Goal: Find contact information: Find contact information

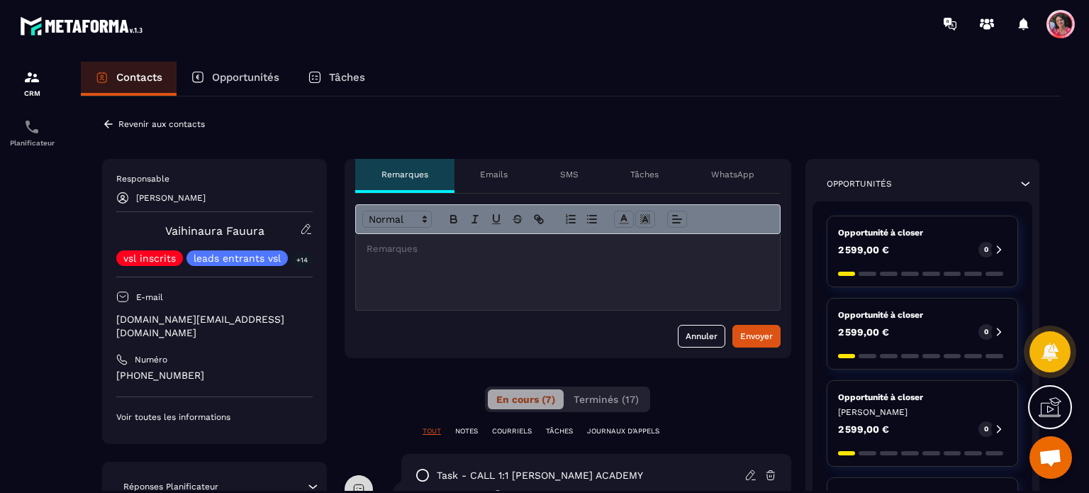
scroll to position [3678, 0]
drag, startPoint x: 271, startPoint y: 230, endPoint x: 160, endPoint y: 230, distance: 110.6
click at [160, 230] on div "[PERSON_NAME] vsl inscrits leads entrants vsl +14" at bounding box center [214, 244] width 196 height 43
copy link "Vaihinaura Fauura"
drag, startPoint x: 274, startPoint y: 322, endPoint x: 113, endPoint y: 319, distance: 160.2
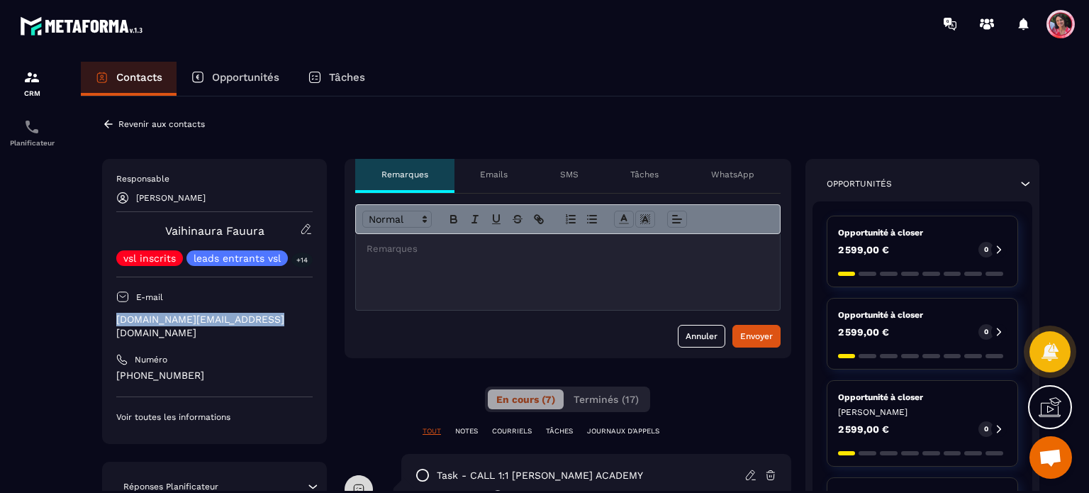
click at [108, 320] on div "Responsable [PERSON_NAME] Vaihinaura Fauura vsl inscrits leads entrants vsl +14…" at bounding box center [214, 301] width 225 height 285
copy p "[DOMAIN_NAME][EMAIL_ADDRESS][DOMAIN_NAME]"
click at [278, 353] on div "Responsable [PERSON_NAME] Vaihinaura Fauura vsl inscrits leads entrants vsl +14…" at bounding box center [214, 298] width 196 height 250
drag, startPoint x: 167, startPoint y: 362, endPoint x: 116, endPoint y: 359, distance: 51.1
click at [116, 369] on p "[PHONE_NUMBER]" at bounding box center [214, 375] width 196 height 13
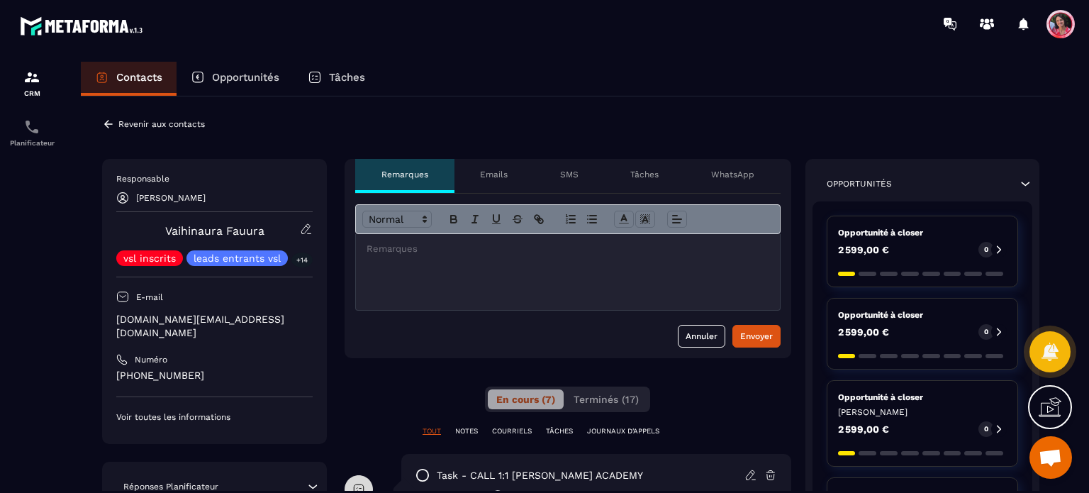
copy p "[PHONE_NUMBER]"
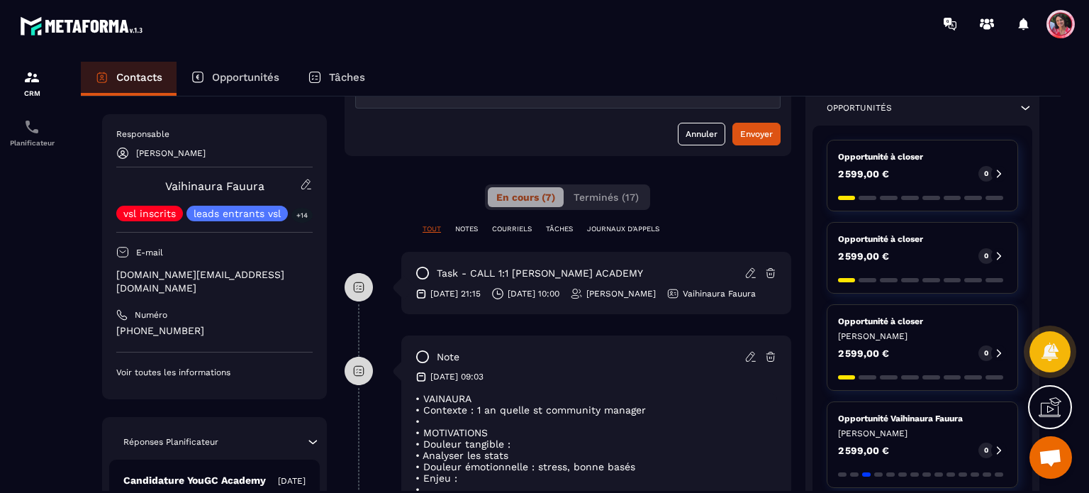
scroll to position [213, 0]
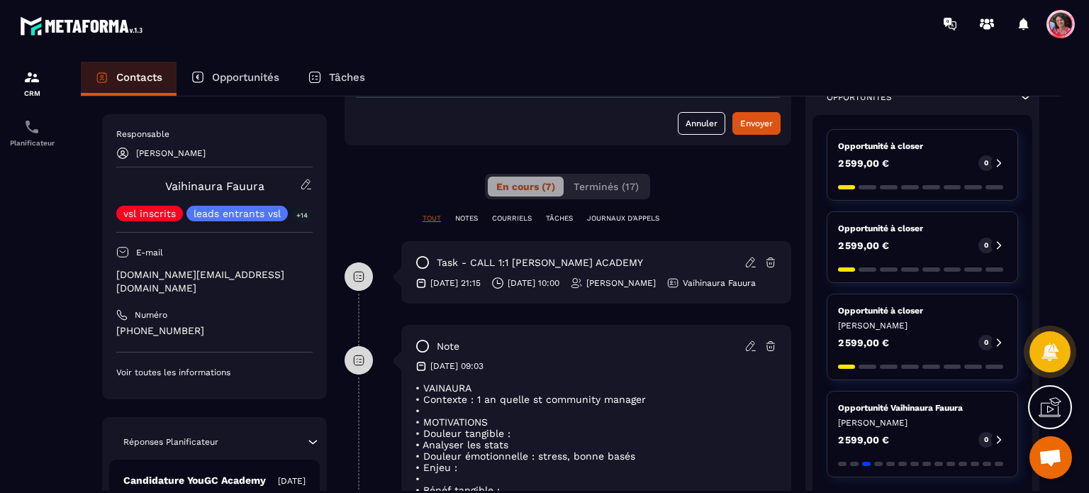
click at [130, 79] on p "Contacts" at bounding box center [139, 77] width 46 height 13
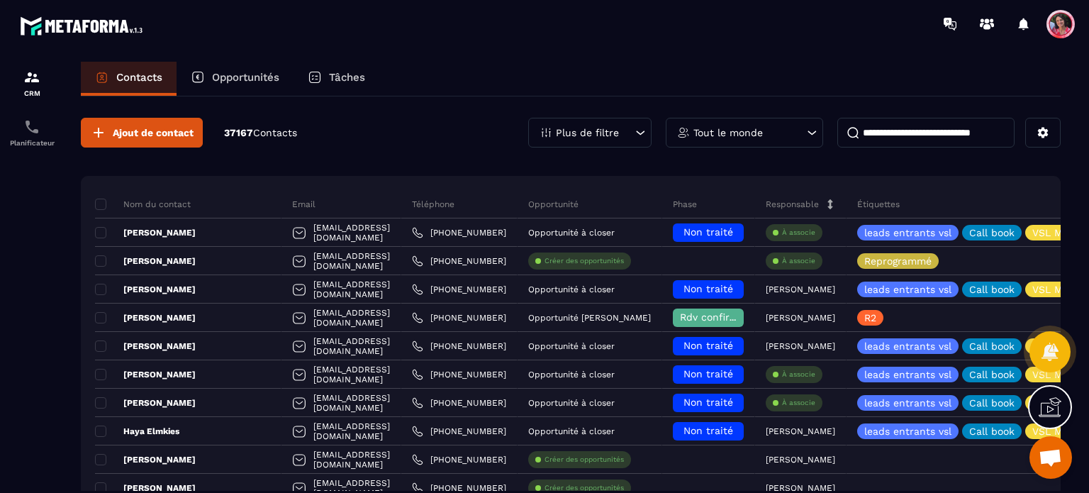
click at [340, 79] on p "Tâches" at bounding box center [347, 77] width 36 height 13
